Goal: Book appointment/travel/reservation

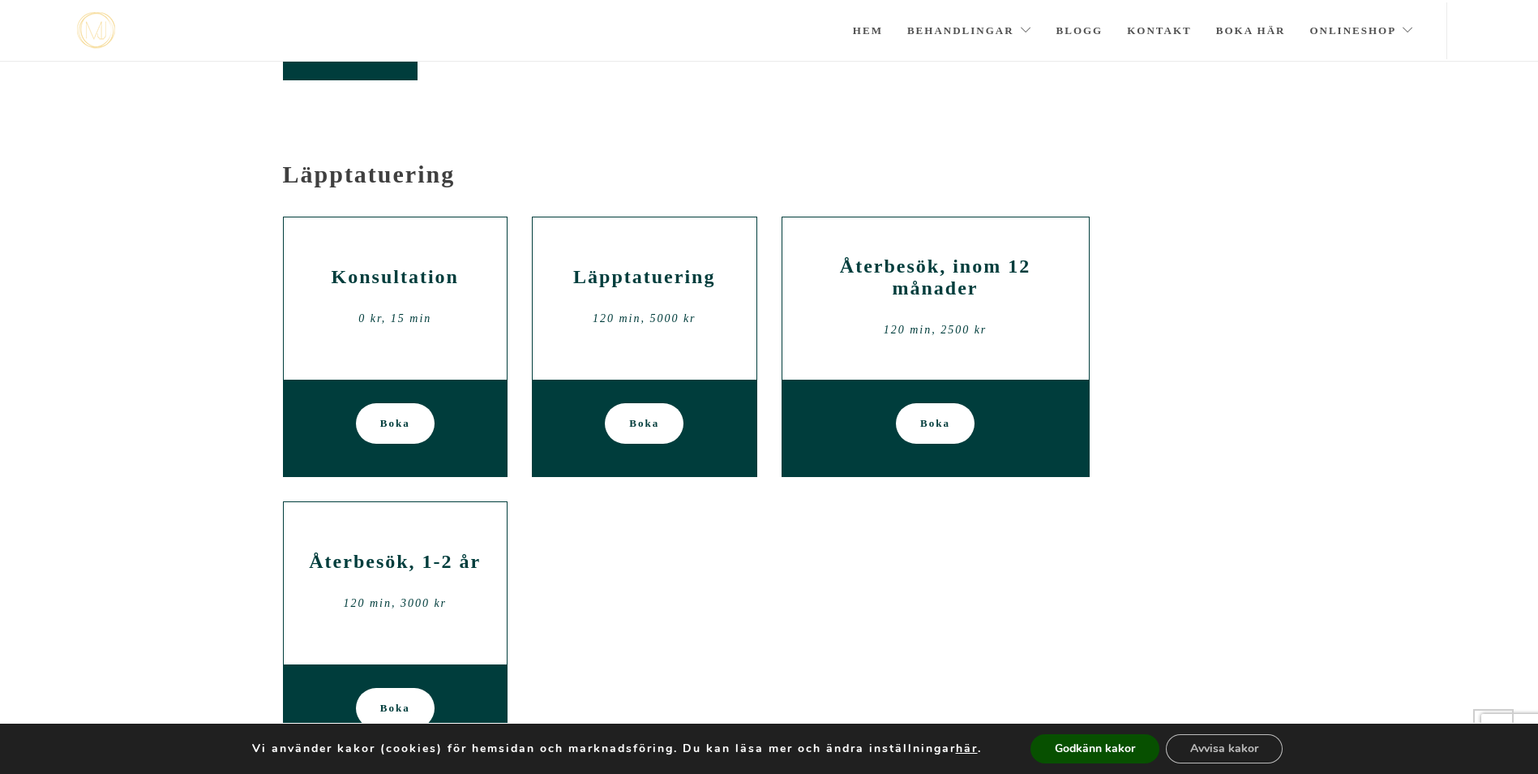
scroll to position [861, 0]
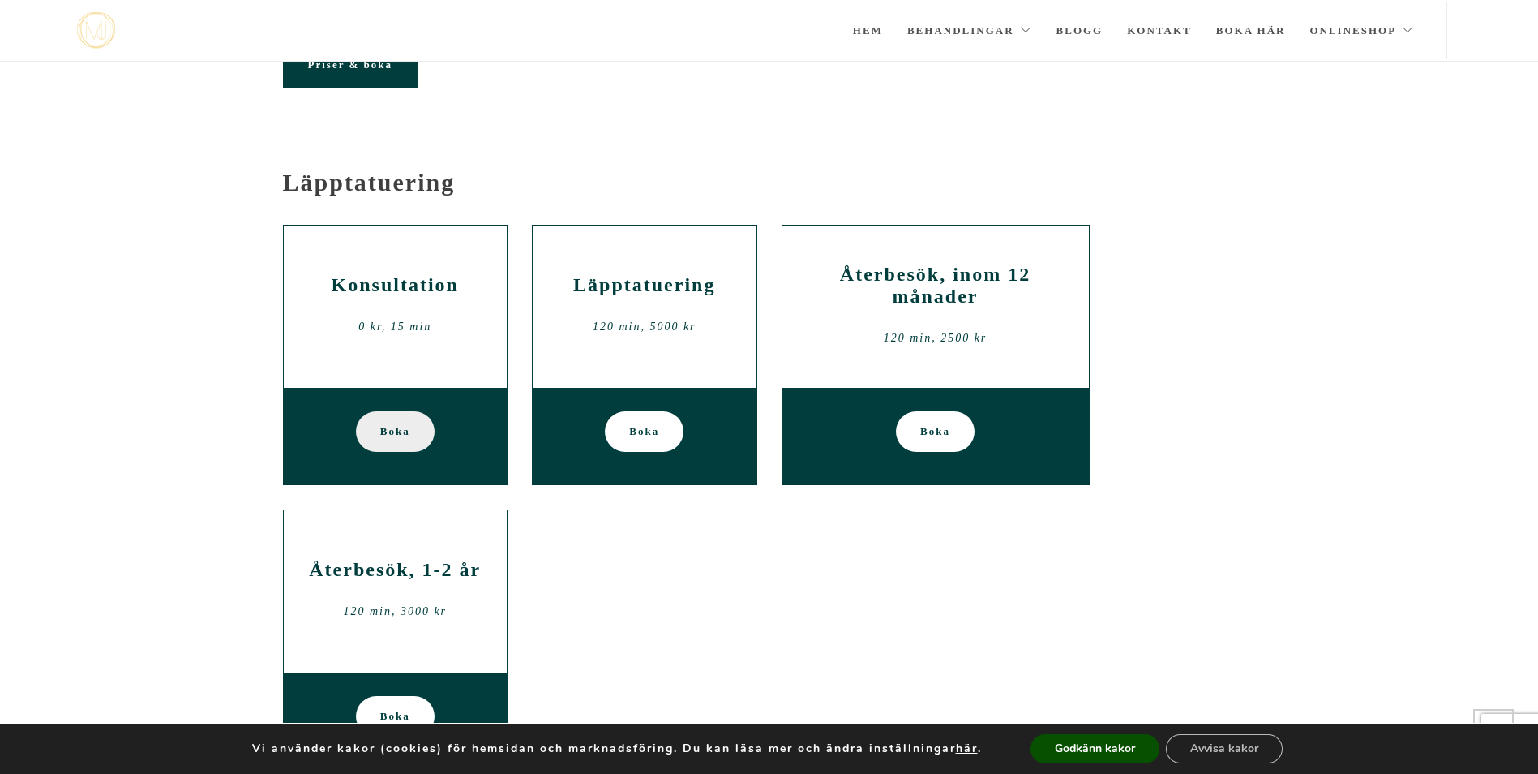
click at [390, 437] on span "Boka" at bounding box center [395, 431] width 30 height 41
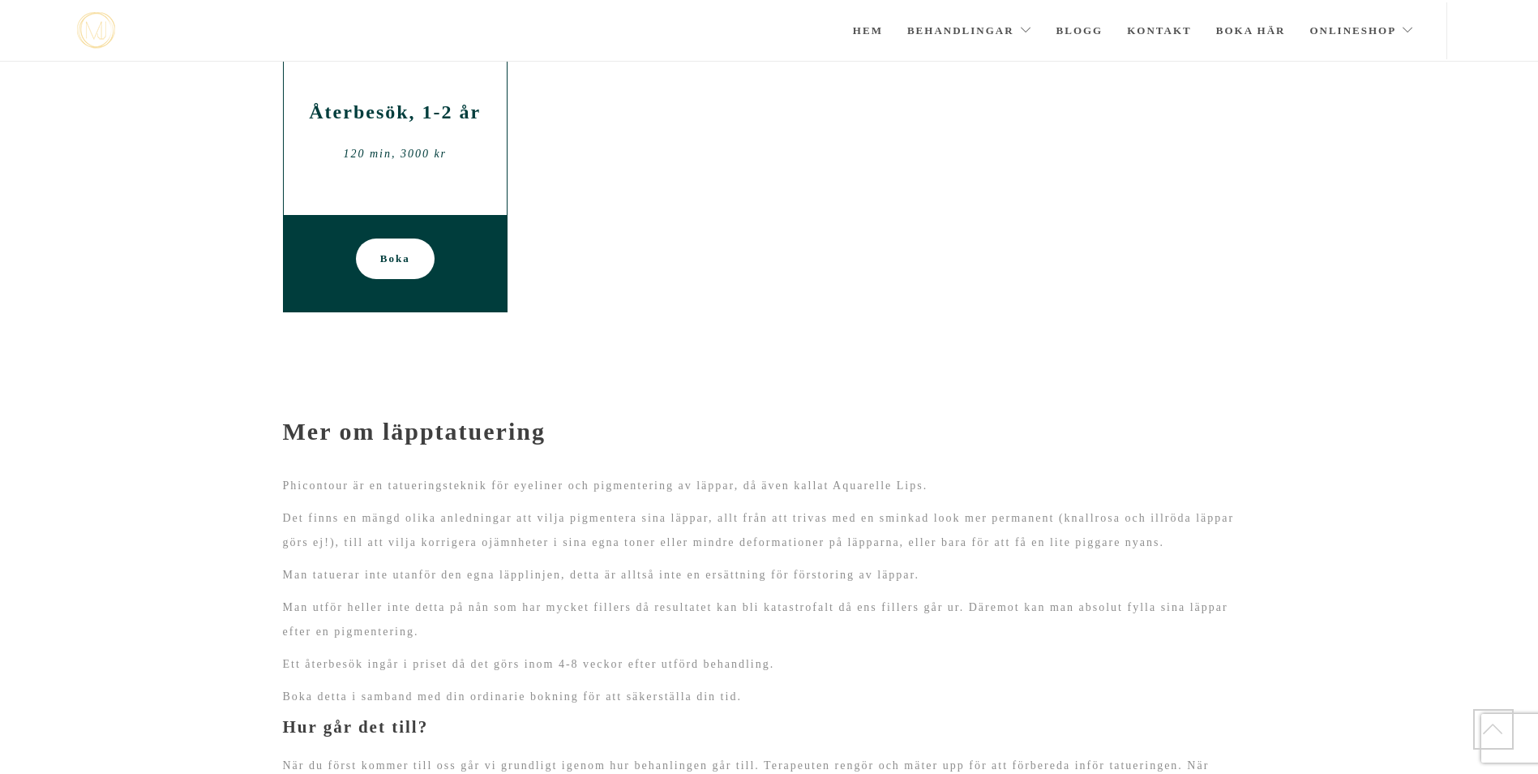
scroll to position [861, 0]
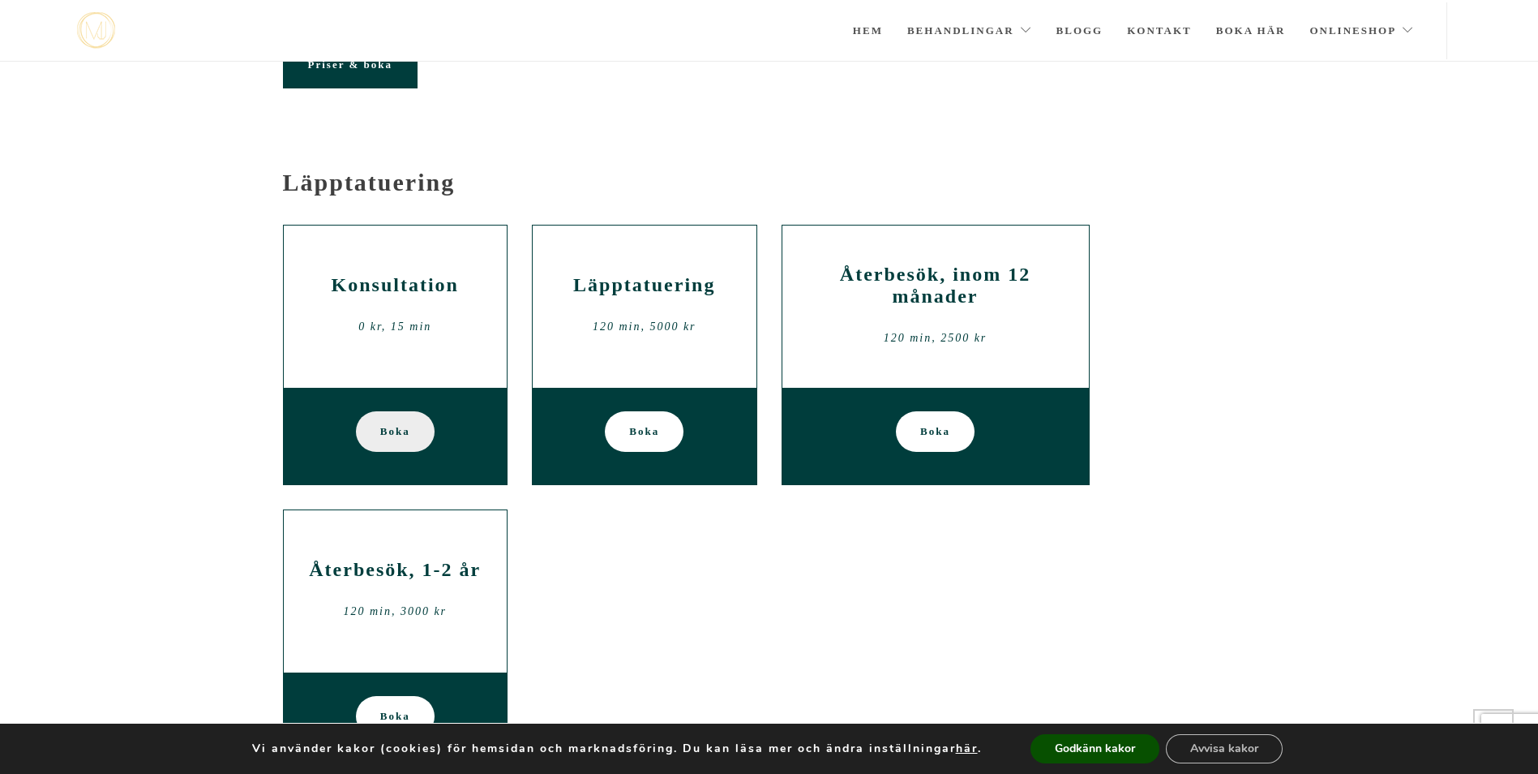
click at [379, 428] on link "Boka" at bounding box center [395, 431] width 79 height 41
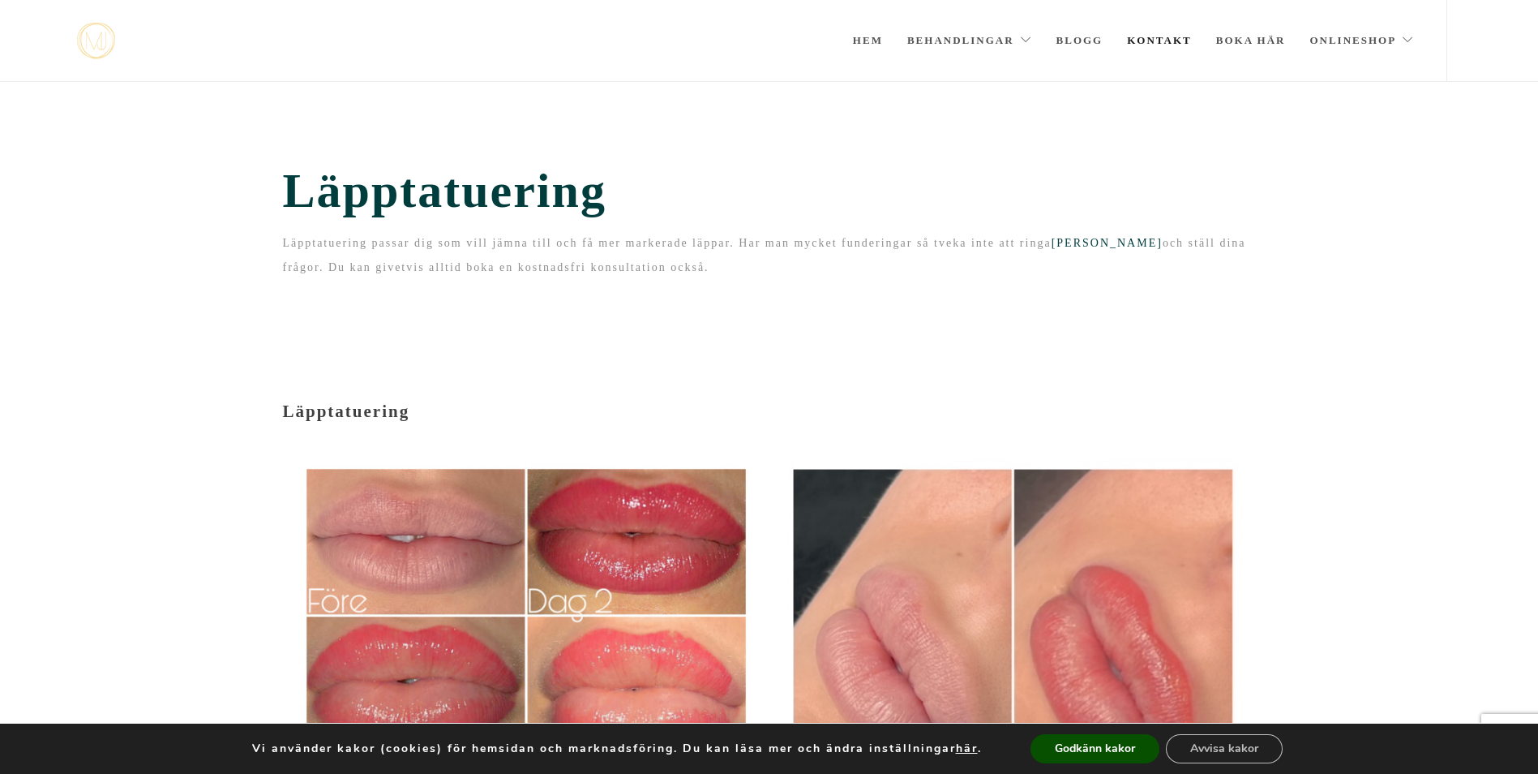
click at [1176, 40] on link "Kontakt" at bounding box center [1159, 40] width 65 height 81
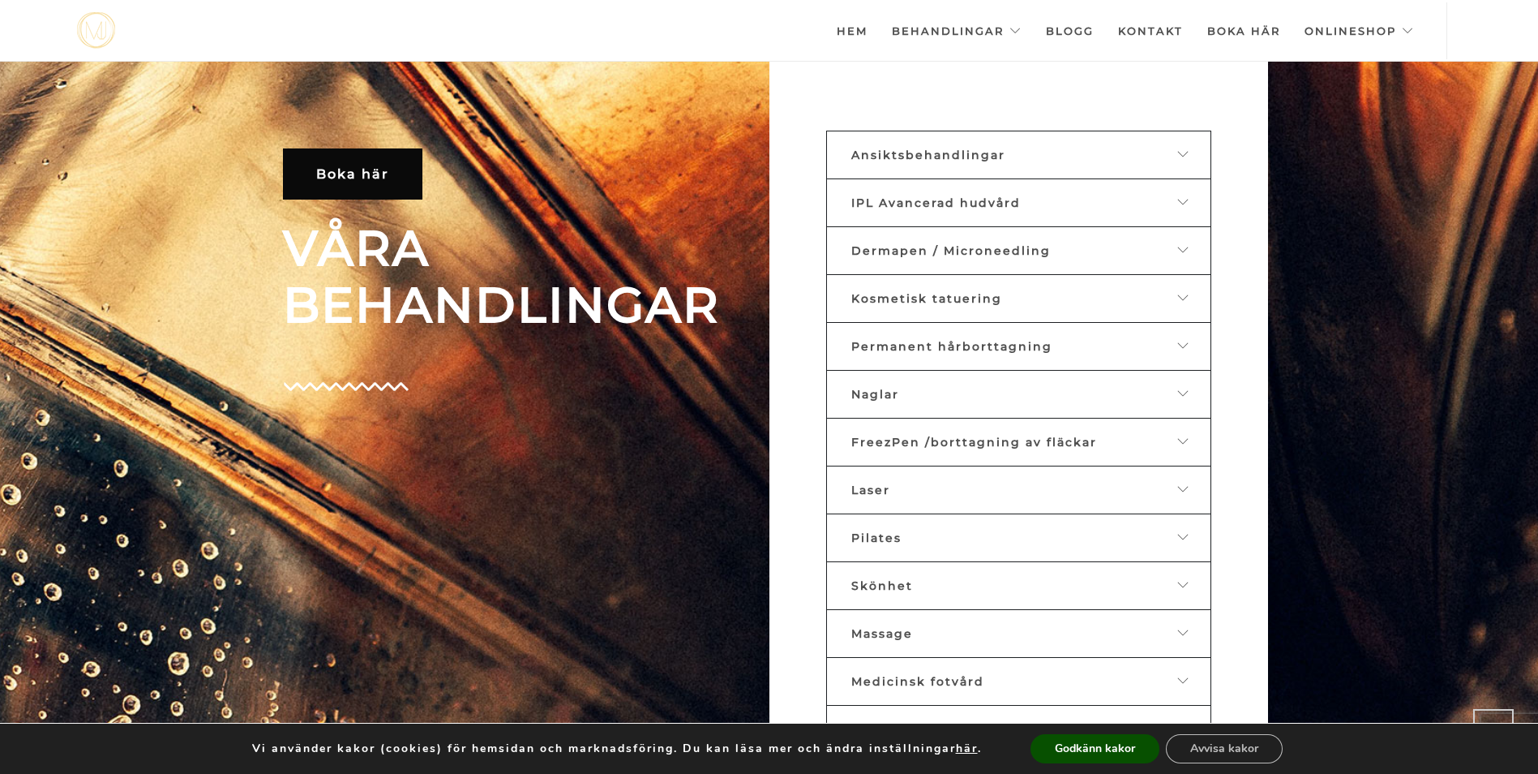
scroll to position [769, 0]
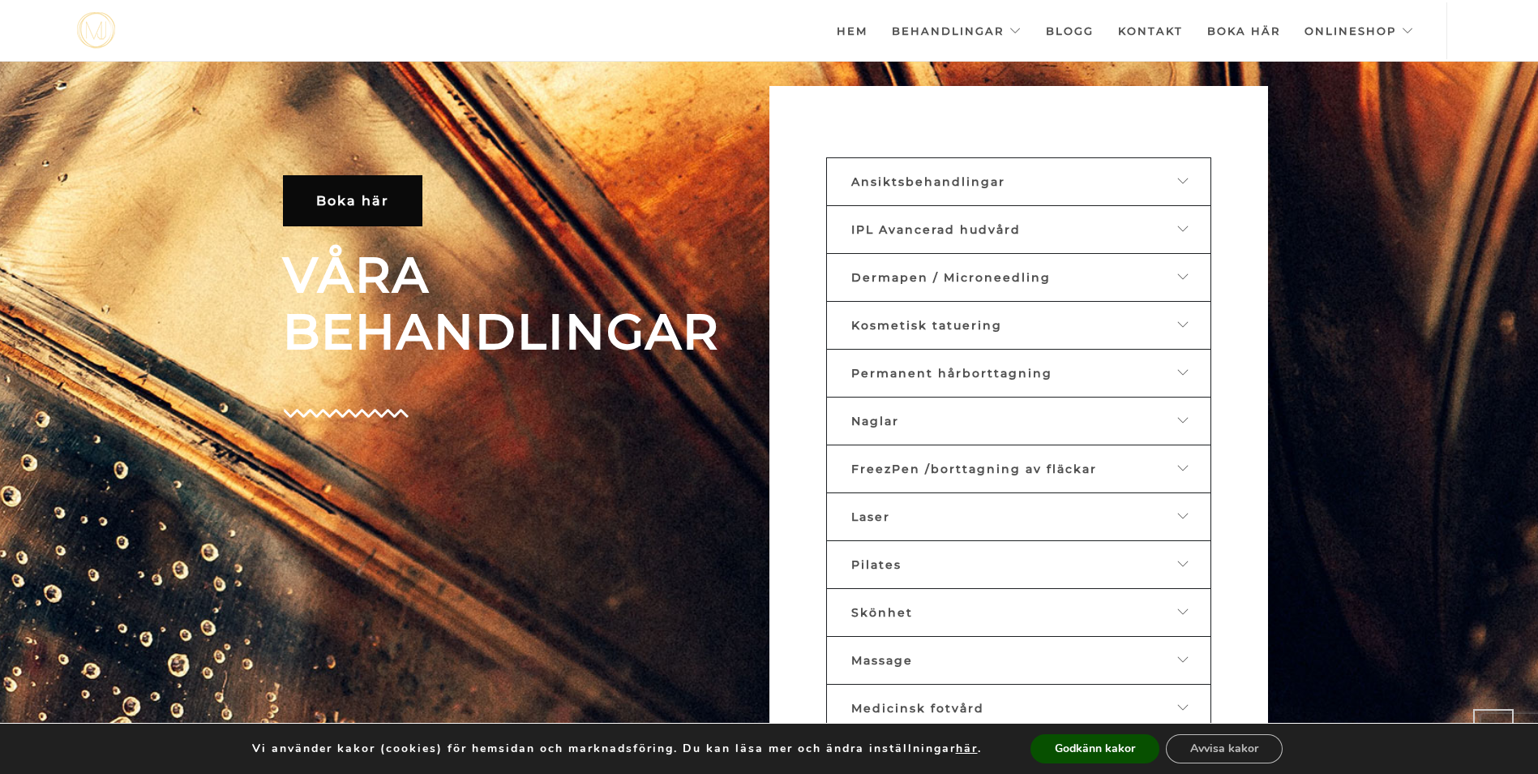
click at [937, 318] on span "Kosmetisk tatuering" at bounding box center [927, 325] width 151 height 15
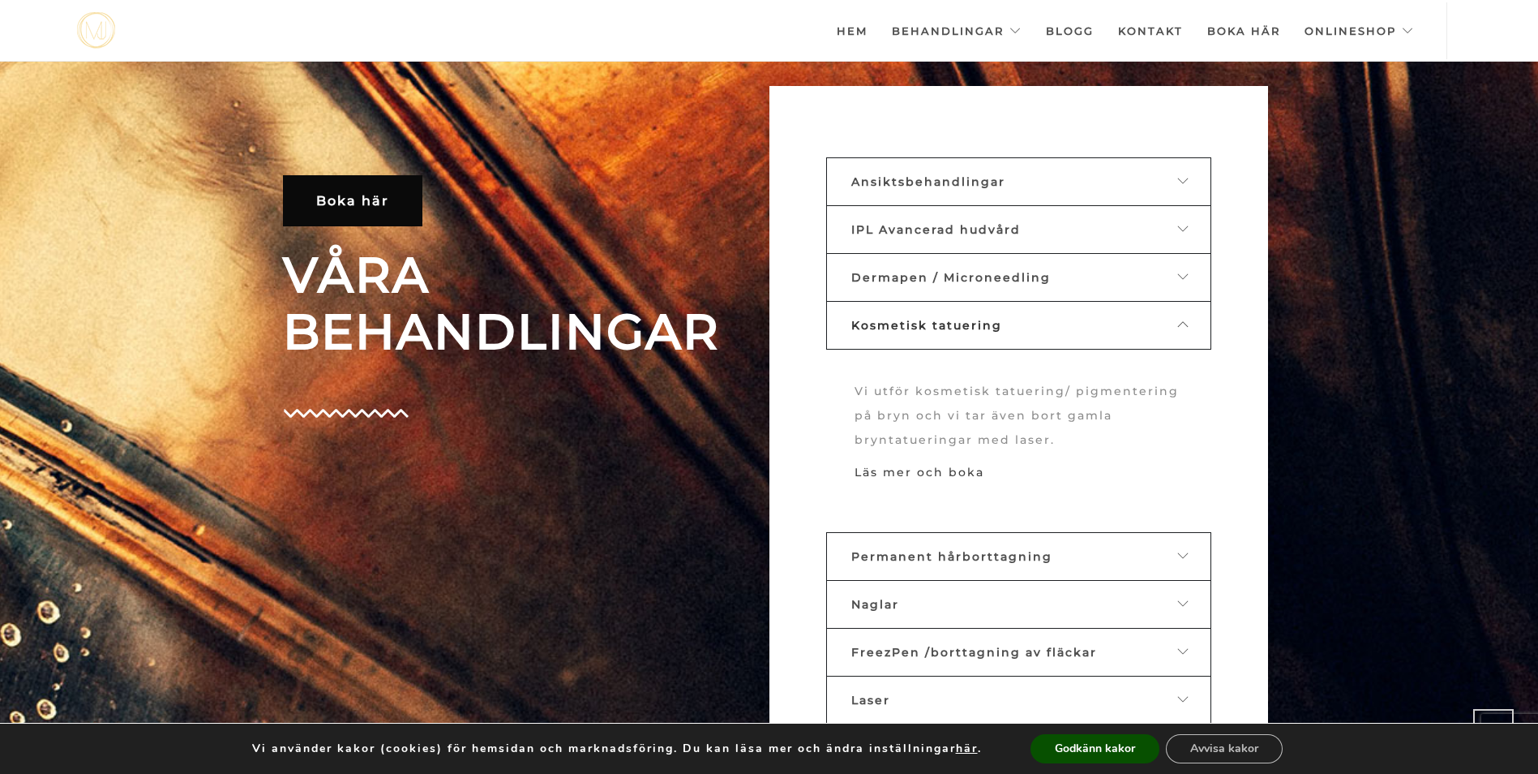
click at [915, 468] on link "Läs mer och boka" at bounding box center [920, 472] width 130 height 15
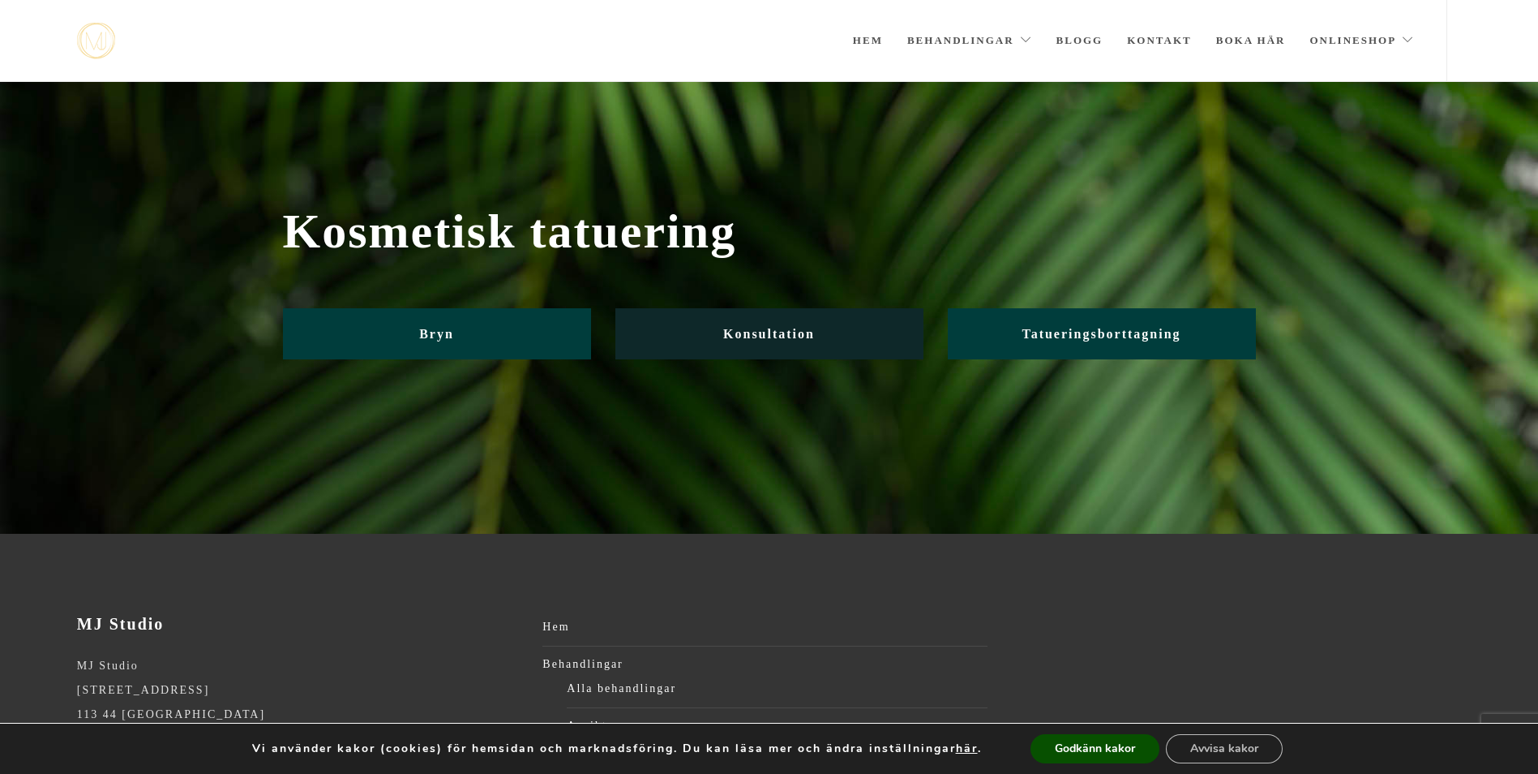
click at [788, 337] on span "Konsultation" at bounding box center [769, 334] width 92 height 14
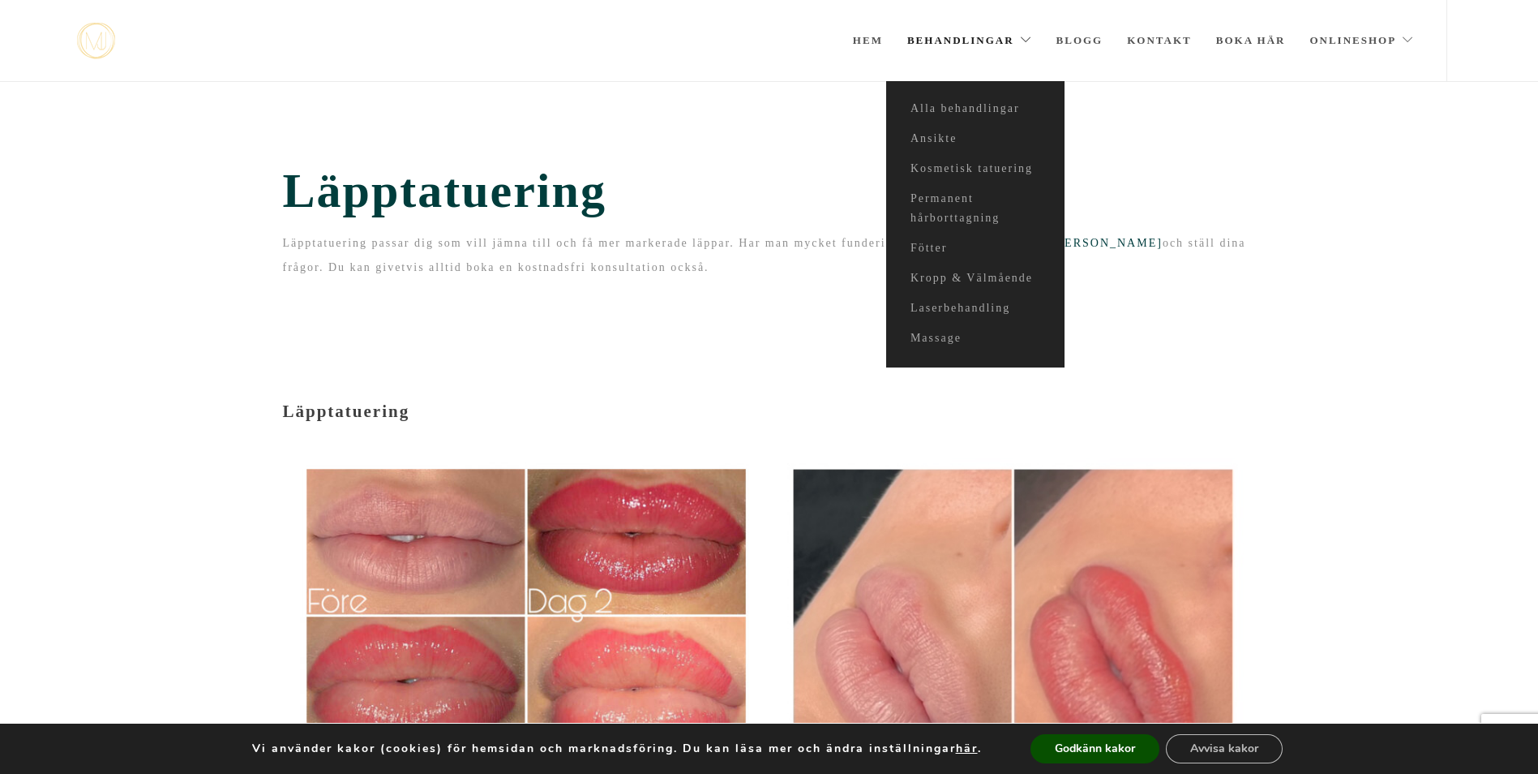
click at [982, 38] on link "Behandlingar" at bounding box center [969, 40] width 125 height 81
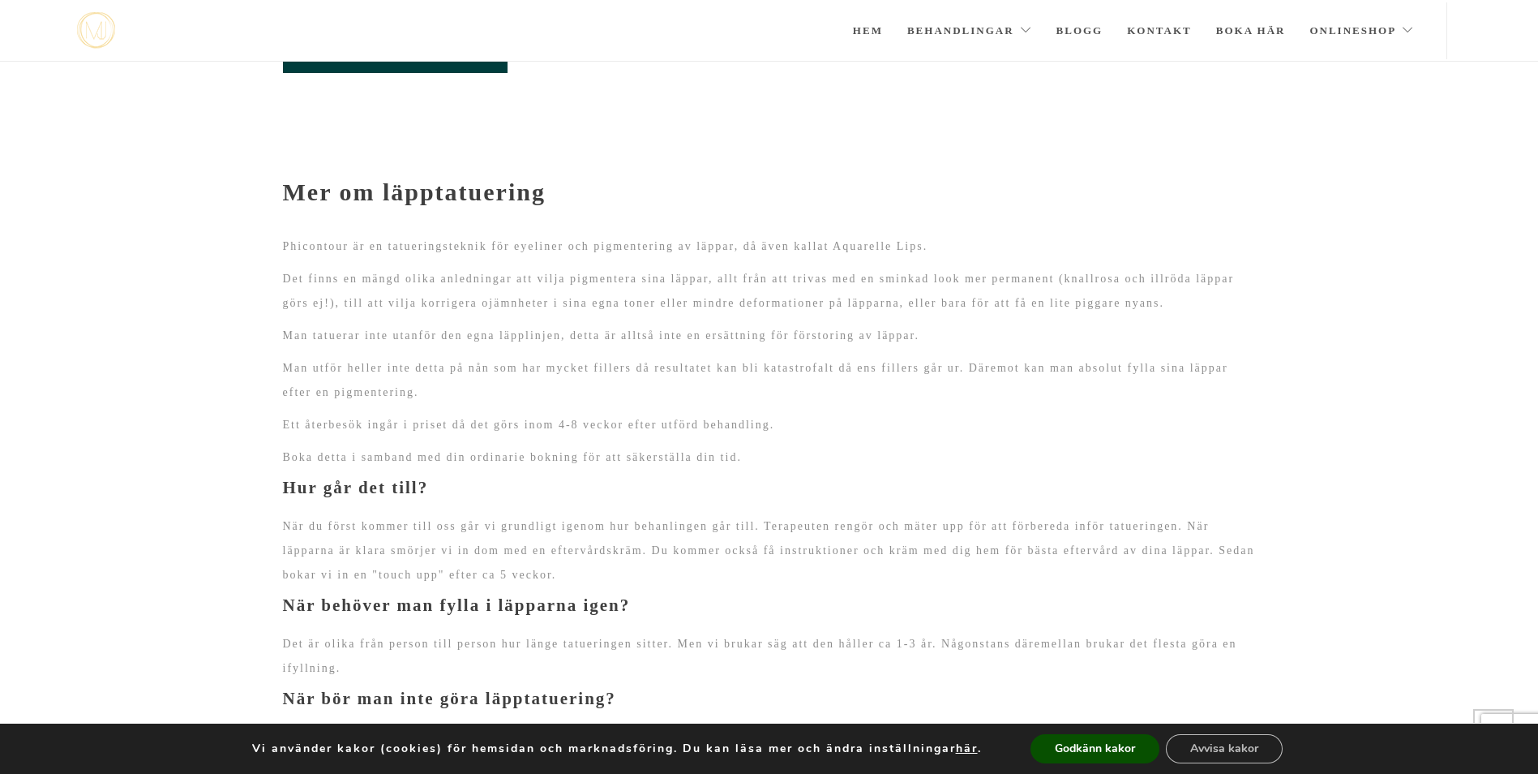
scroll to position [1566, 0]
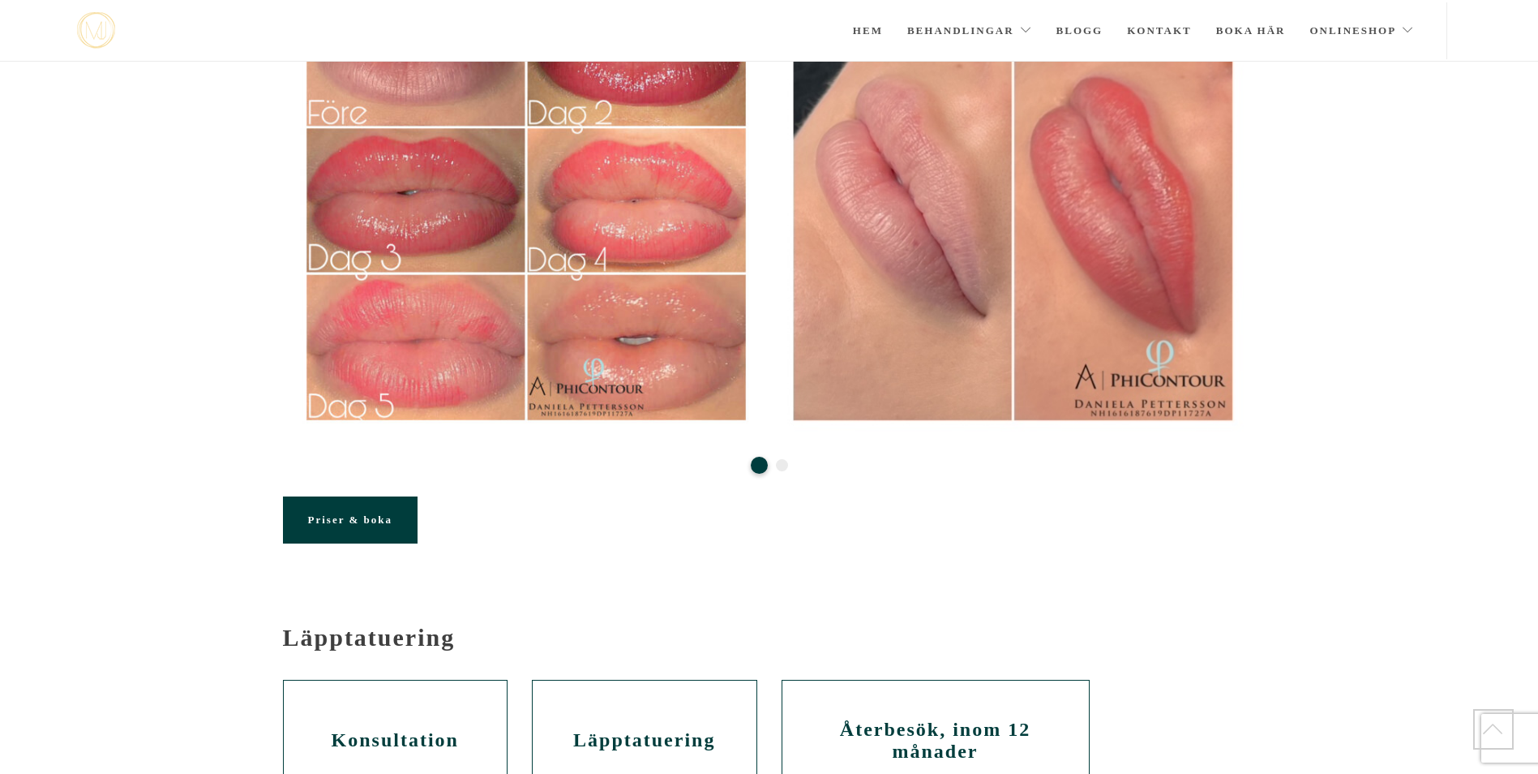
scroll to position [416, 0]
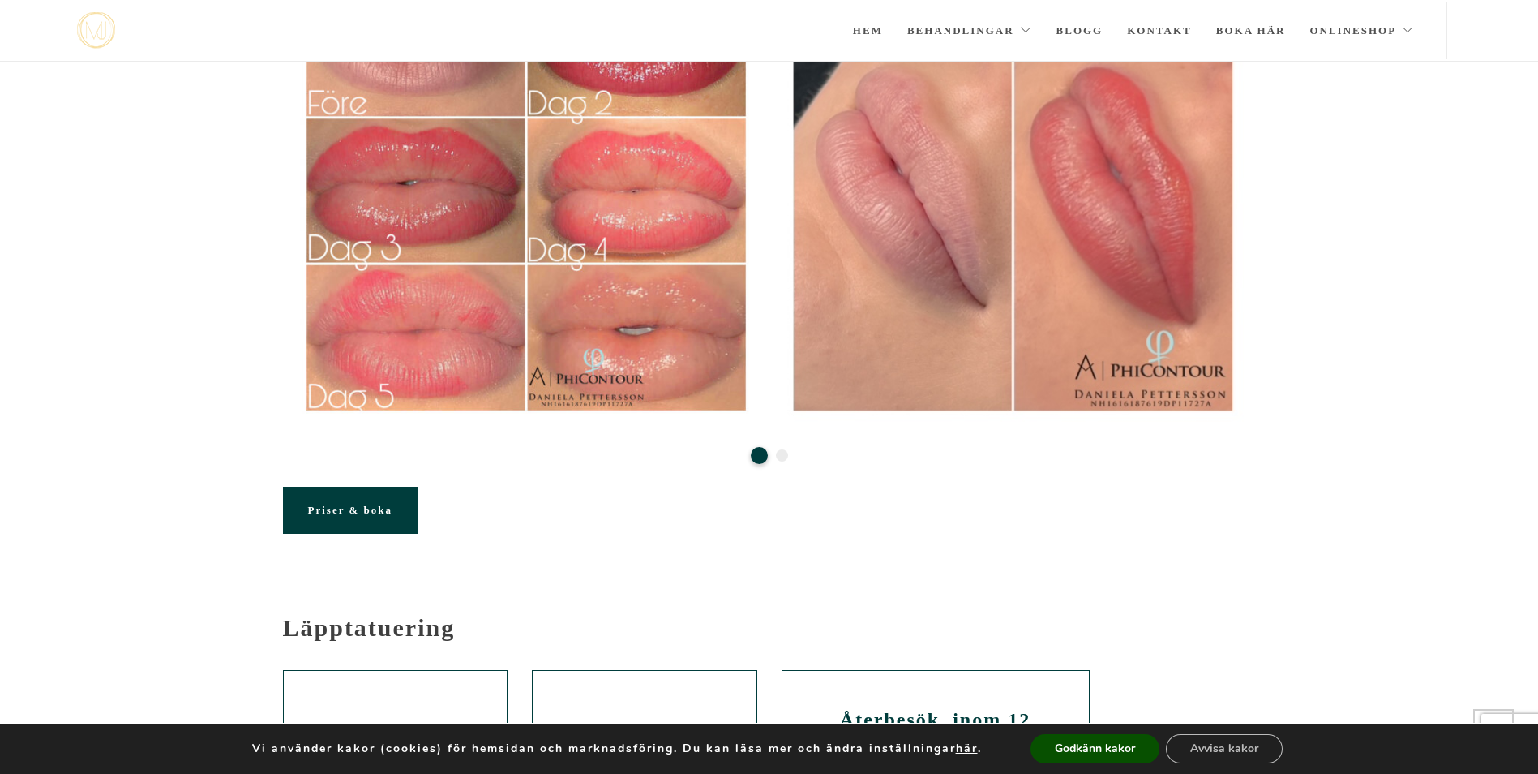
click at [338, 507] on span "Priser & boka" at bounding box center [350, 510] width 84 height 12
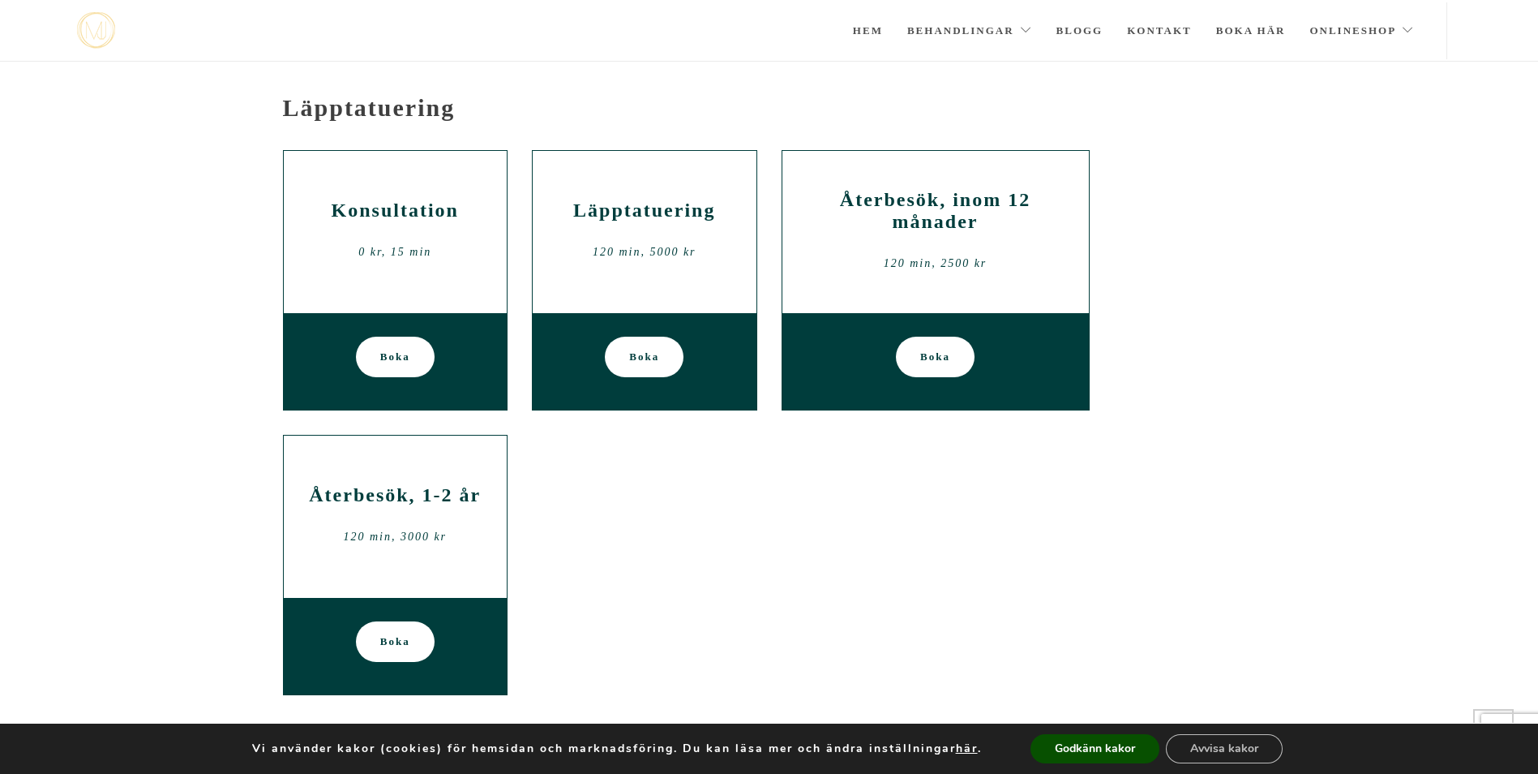
scroll to position [942, 0]
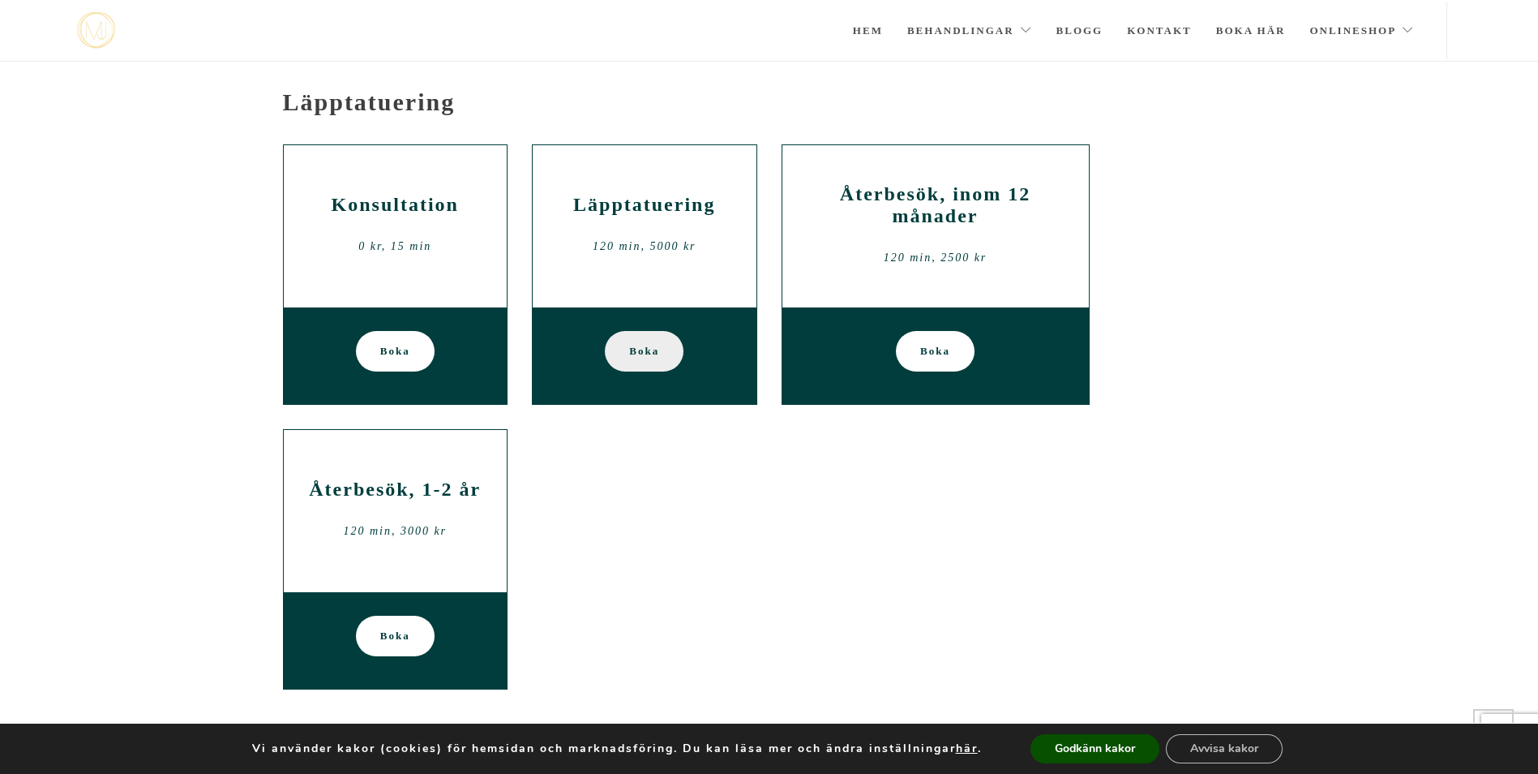
click at [637, 354] on span "Boka" at bounding box center [644, 351] width 30 height 41
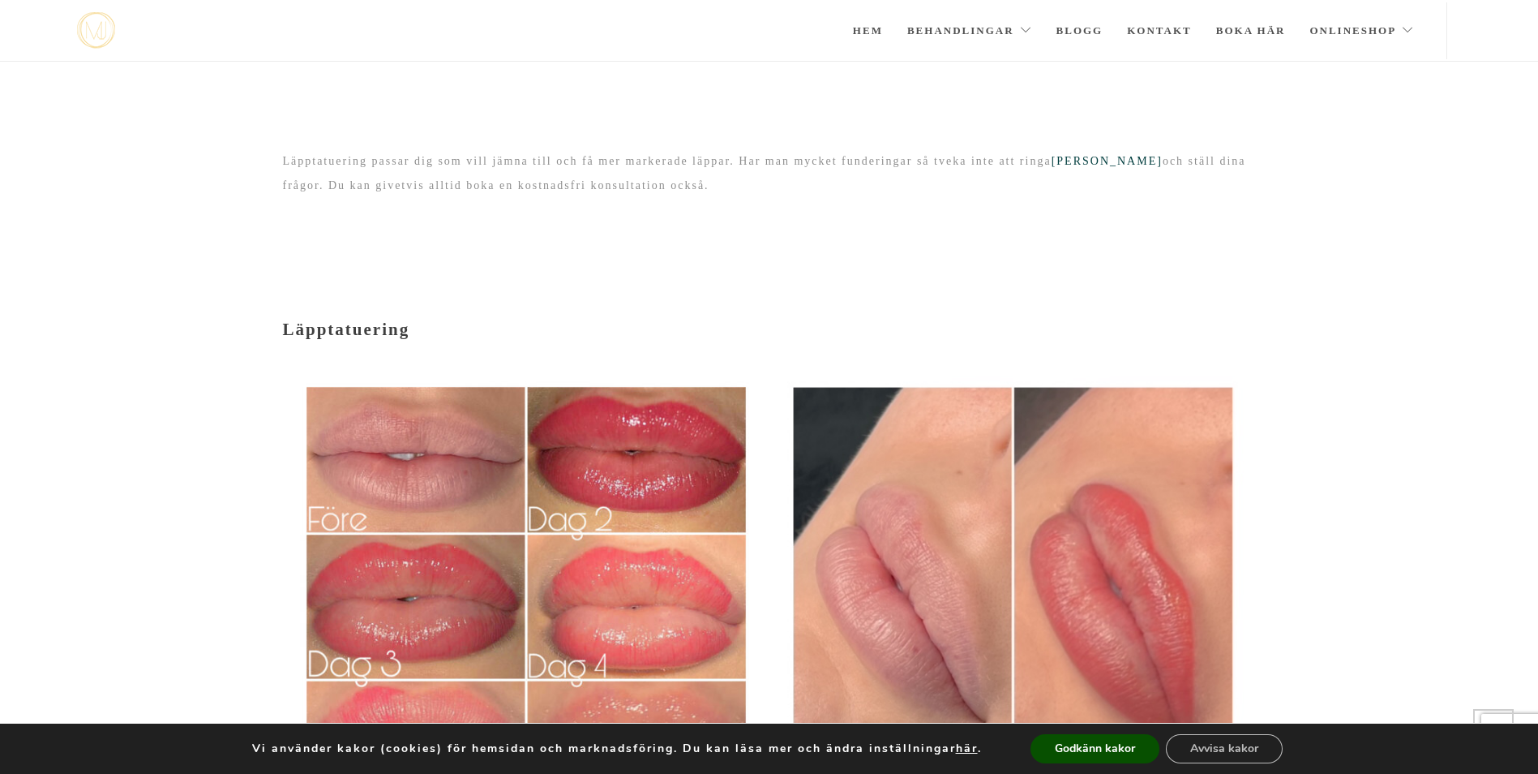
scroll to position [942, 0]
